Goal: Find specific page/section: Find specific page/section

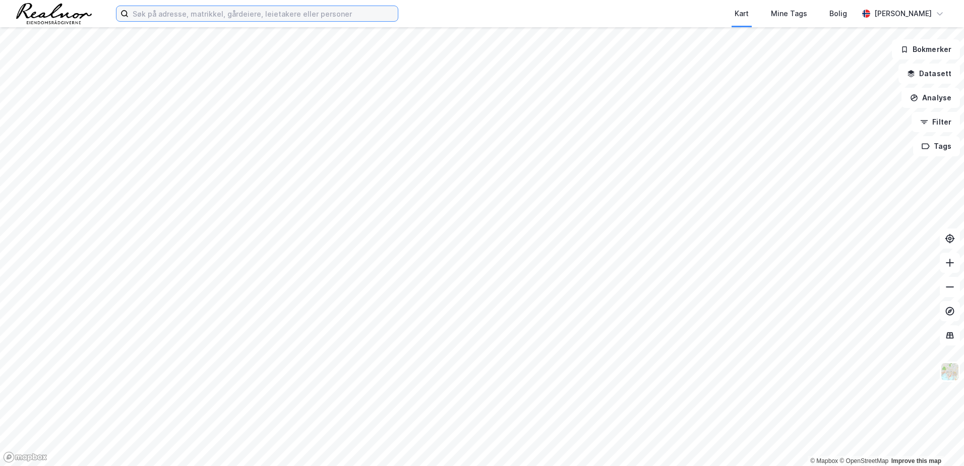
click at [226, 10] on input at bounding box center [263, 13] width 269 height 15
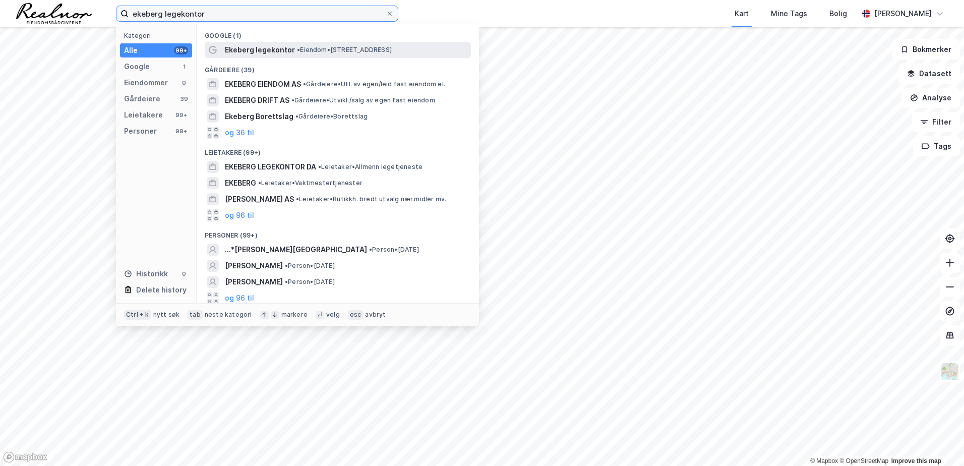
type input "ekeberg legekontor"
click at [273, 49] on span "Ekeberg legekontor" at bounding box center [260, 50] width 70 height 12
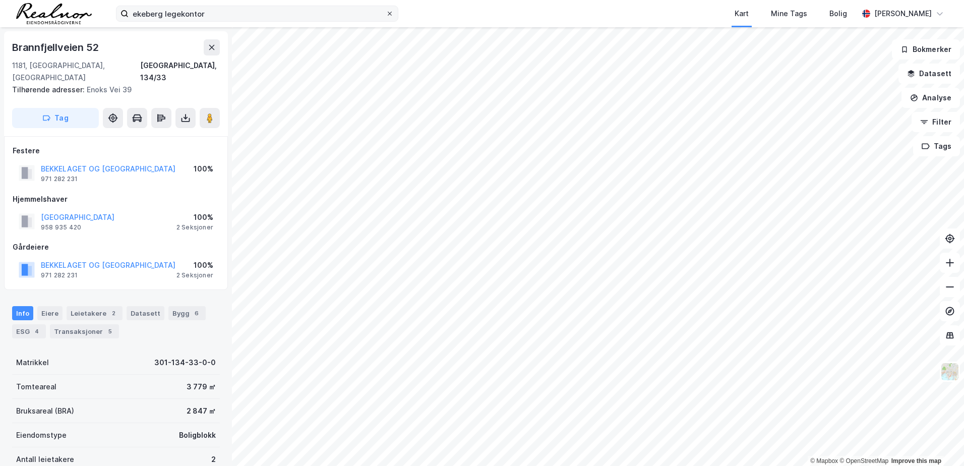
click at [391, 13] on icon at bounding box center [390, 14] width 6 height 6
click at [386, 13] on input "ekeberg legekontor" at bounding box center [257, 13] width 257 height 15
